Goal: Find specific page/section: Find specific page/section

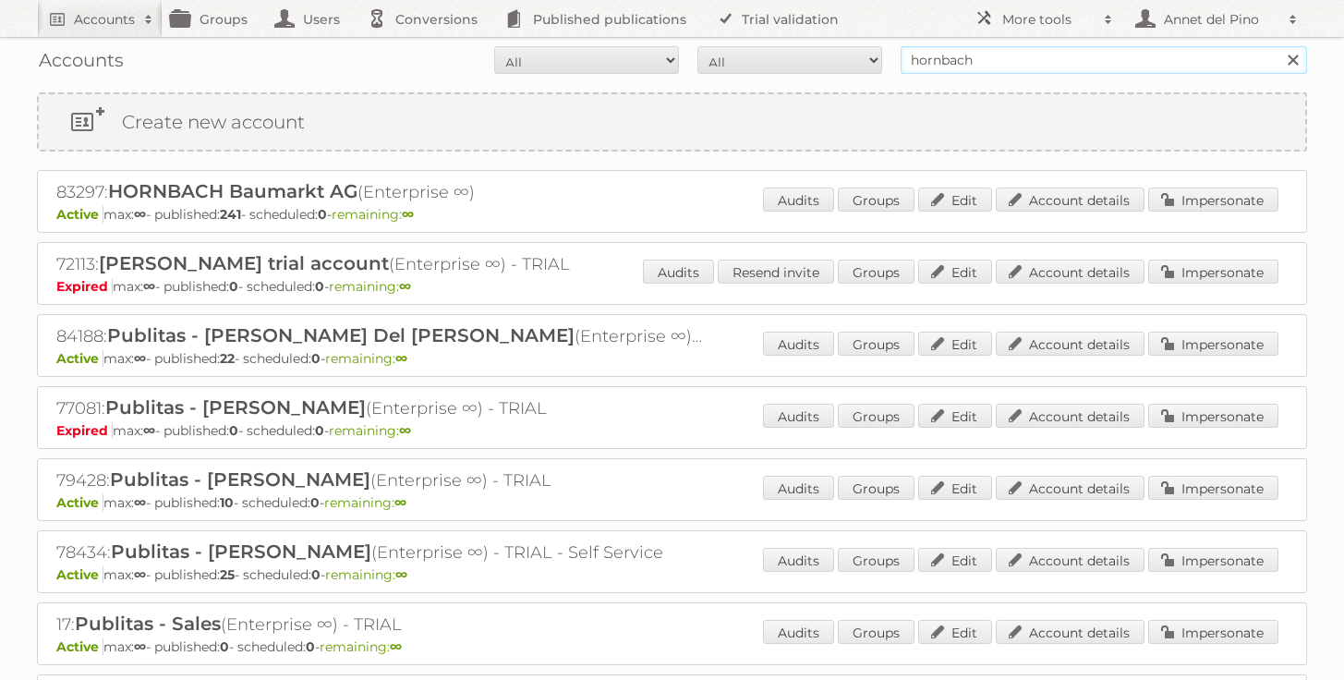
click at [1001, 55] on input "hornbach" at bounding box center [1104, 60] width 406 height 28
type input "[PERSON_NAME]"
click at [1279, 46] on input "Search" at bounding box center [1293, 60] width 28 height 28
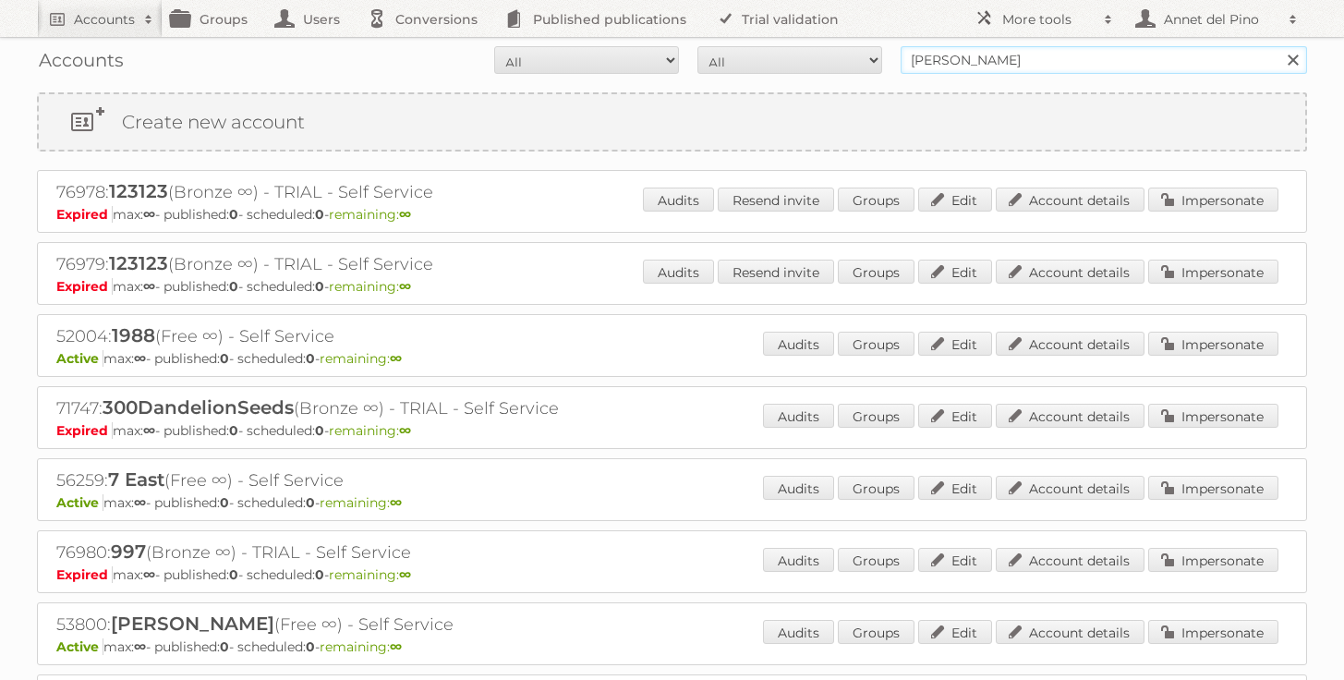
click at [1019, 55] on input "[PERSON_NAME]" at bounding box center [1104, 60] width 406 height 28
type input "smithsonian"
click at [1279, 46] on input "Search" at bounding box center [1293, 60] width 28 height 28
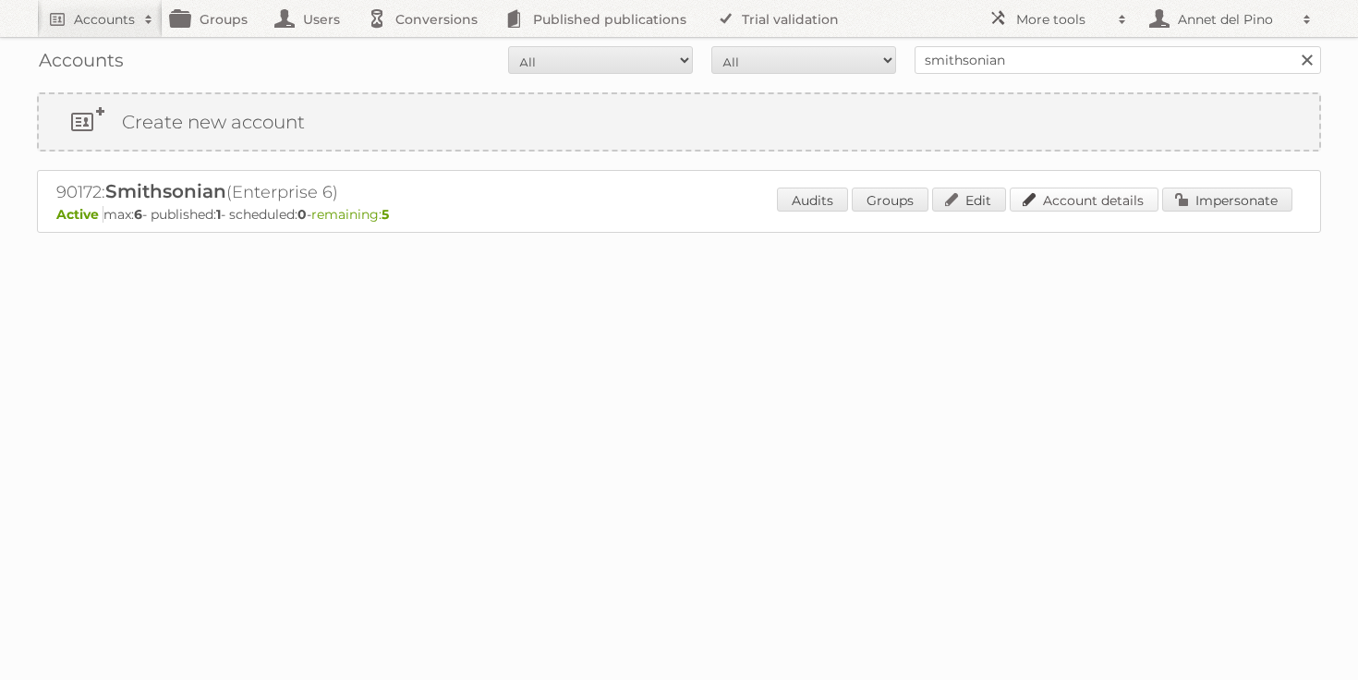
click at [1062, 191] on link "Account details" at bounding box center [1084, 200] width 149 height 24
